Goal: Ask a question

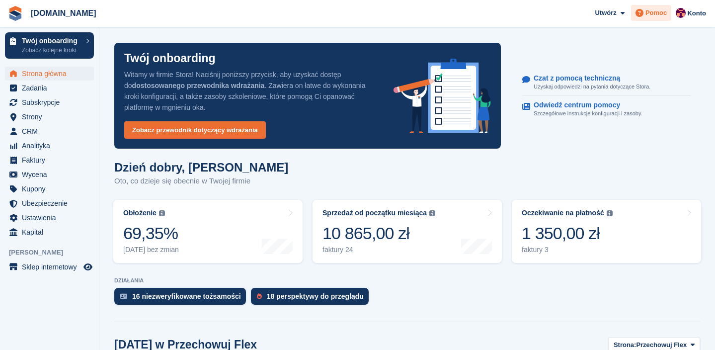
click at [653, 16] on span "Pomoc" at bounding box center [656, 13] width 21 height 10
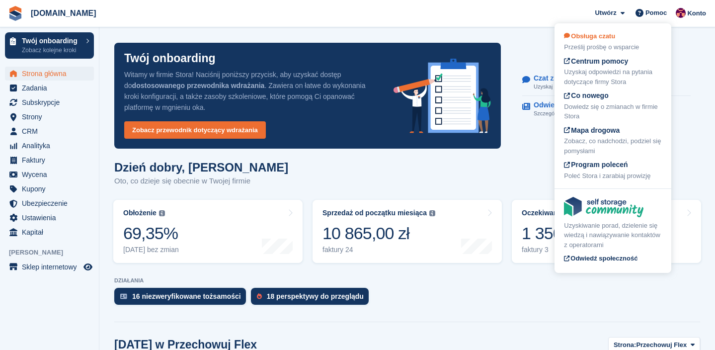
click at [616, 36] on span "Obsługa czatu" at bounding box center [589, 35] width 51 height 7
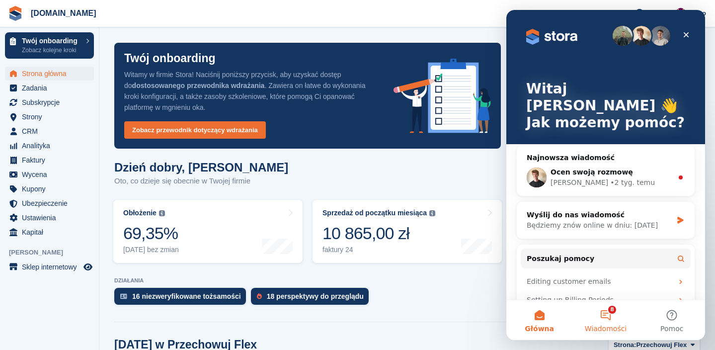
click at [615, 312] on button "8 Wiadomości" at bounding box center [606, 320] width 66 height 40
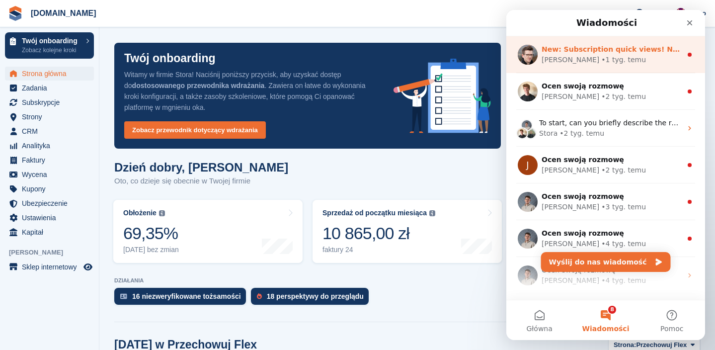
click at [638, 56] on div "[PERSON_NAME] • 1 tyg. temu" at bounding box center [612, 60] width 140 height 10
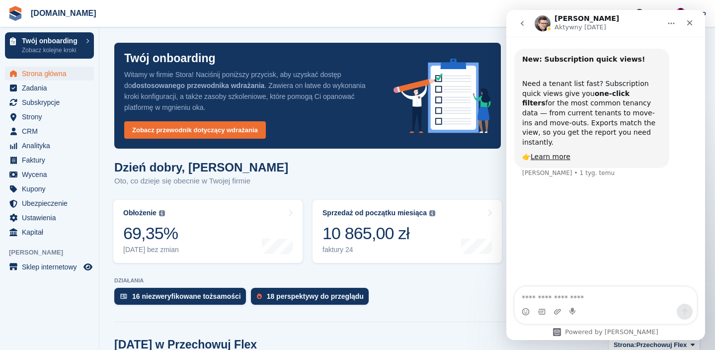
click at [526, 22] on icon "go back" at bounding box center [523, 23] width 8 height 8
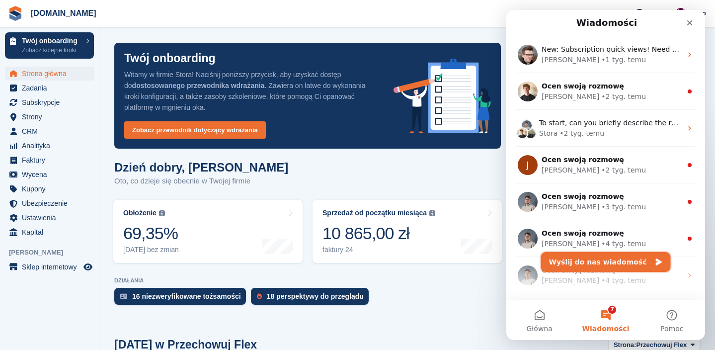
click at [607, 260] on button "Wyślij do nas wiadomość" at bounding box center [606, 262] width 130 height 20
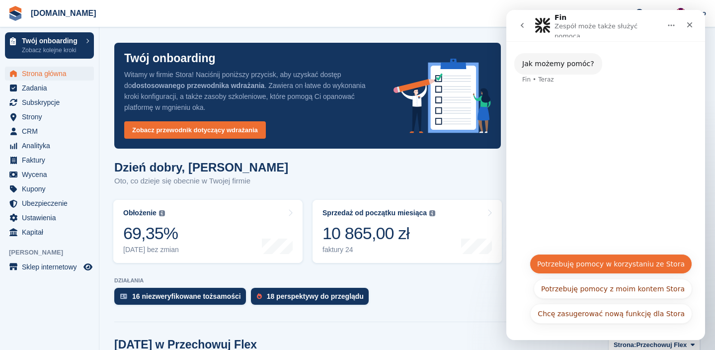
click at [629, 264] on button "Potrzebuję pomocy w korzystaniu ze Stora" at bounding box center [611, 264] width 163 height 20
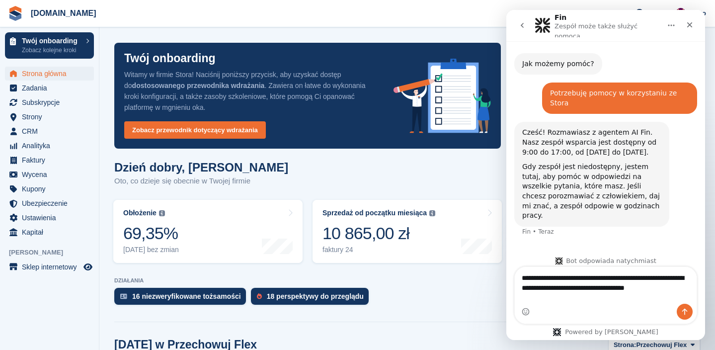
scroll to position [1, 0]
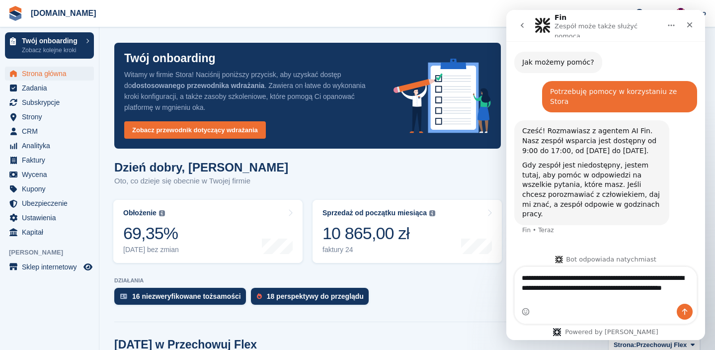
type textarea "**********"
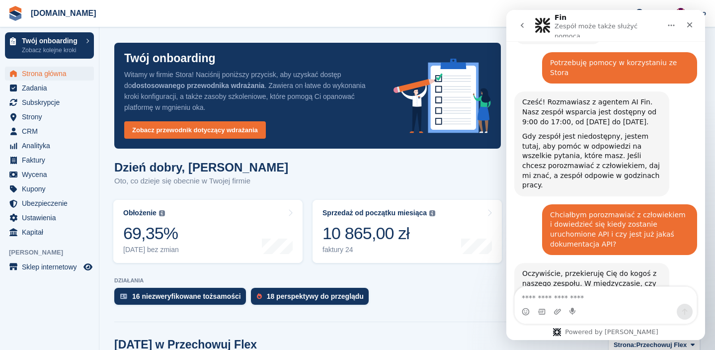
scroll to position [54, 0]
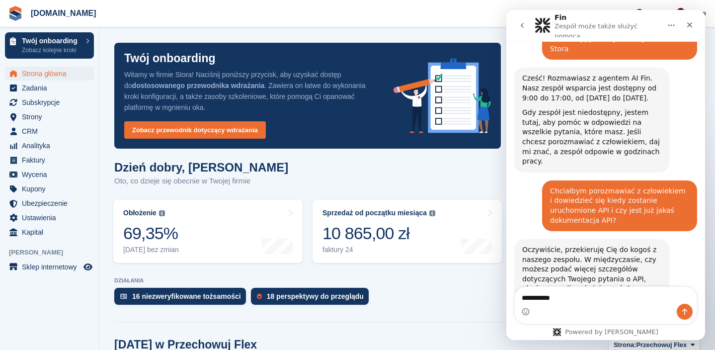
type textarea "**********"
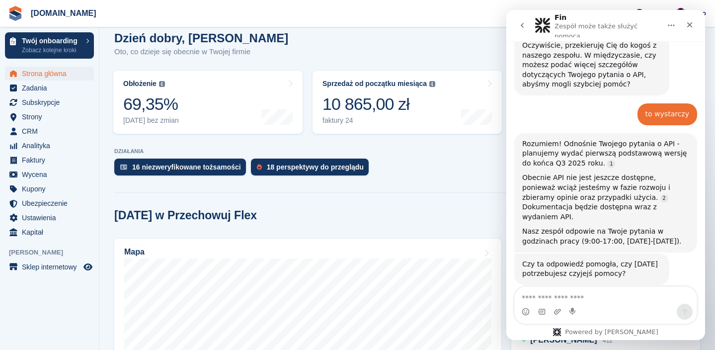
scroll to position [283, 0]
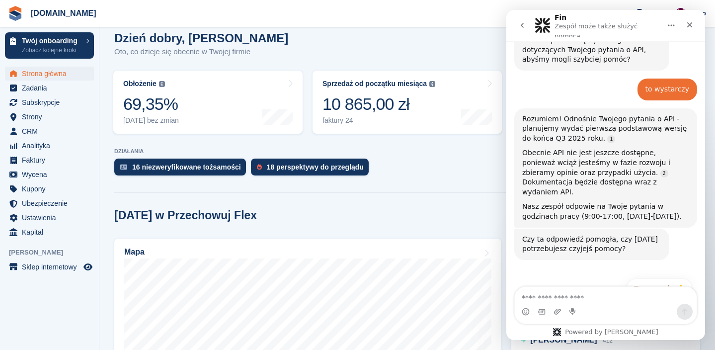
click at [627, 303] on button "Nie, [DATE] potrzebuję pomocy 👤" at bounding box center [625, 313] width 134 height 20
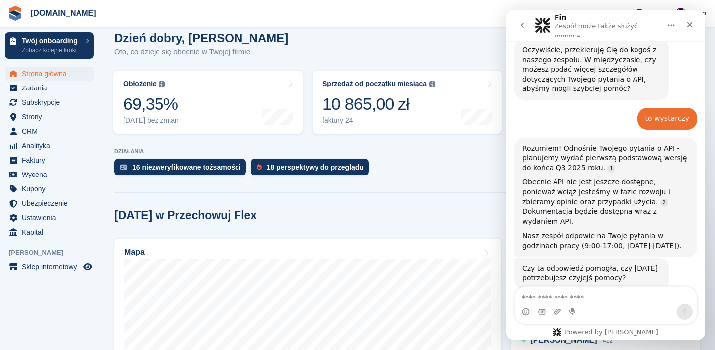
scroll to position [254, 0]
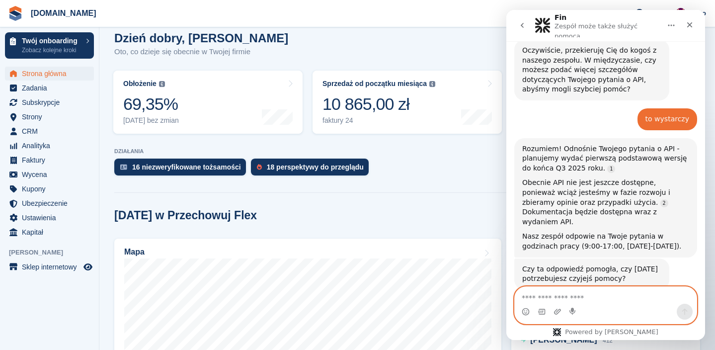
click at [602, 297] on textarea "Napisz wiadomość..." at bounding box center [606, 295] width 182 height 17
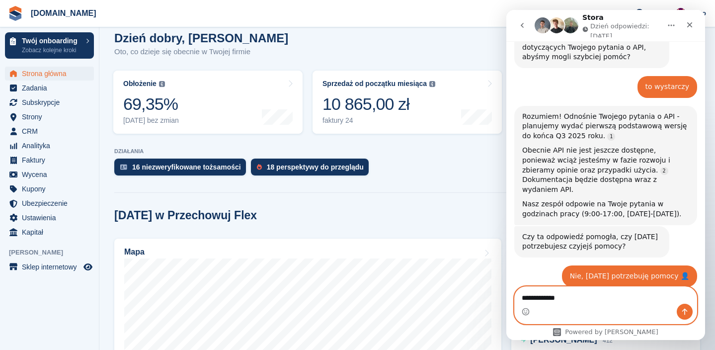
type textarea "**********"
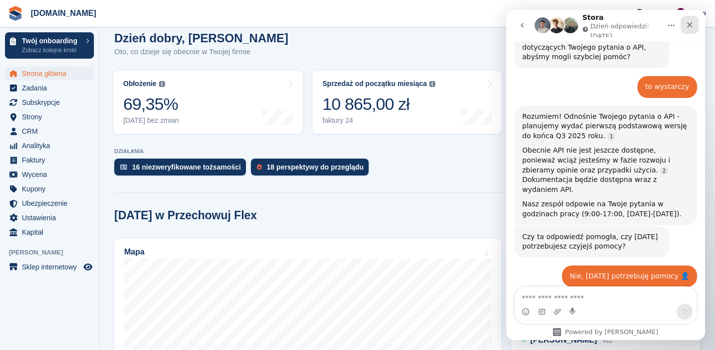
click at [687, 27] on icon "Zamknij" at bounding box center [690, 25] width 8 height 8
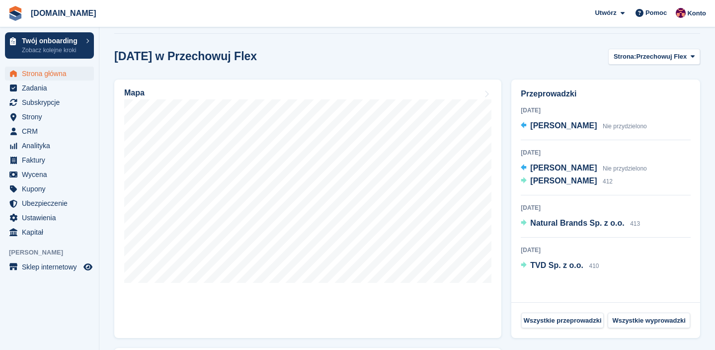
scroll to position [289, 0]
